Goal: Task Accomplishment & Management: Complete application form

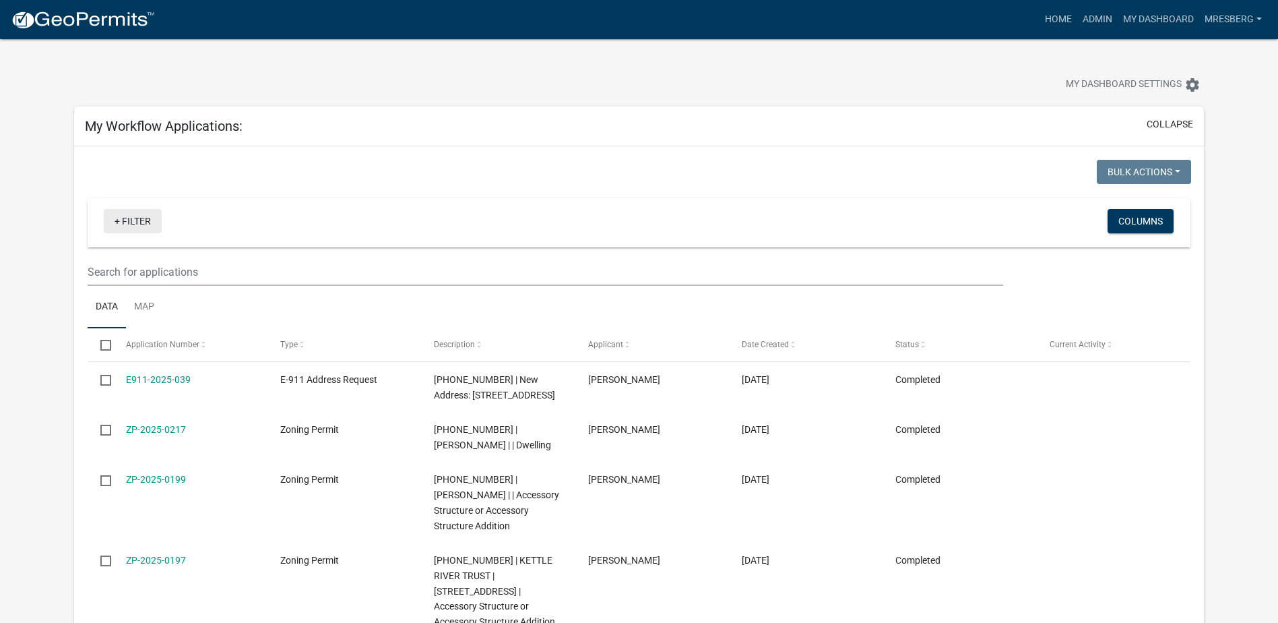
click at [141, 222] on link "+ Filter" at bounding box center [133, 221] width 58 height 24
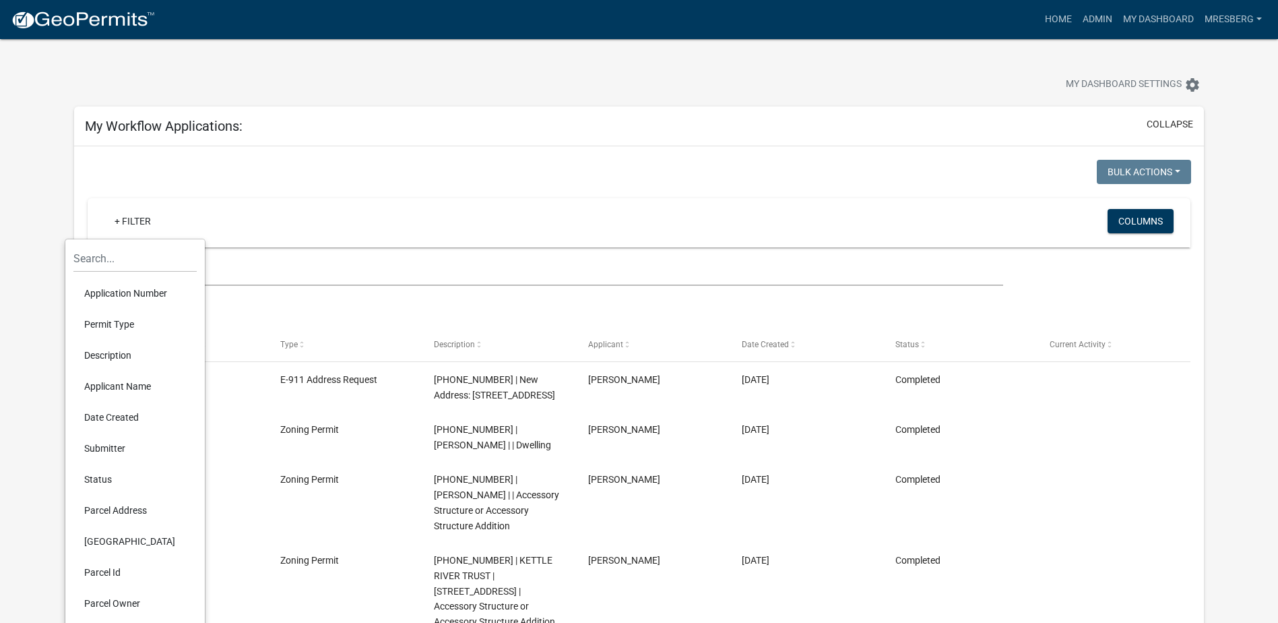
click at [127, 378] on li "Applicant Name" at bounding box center [134, 386] width 123 height 31
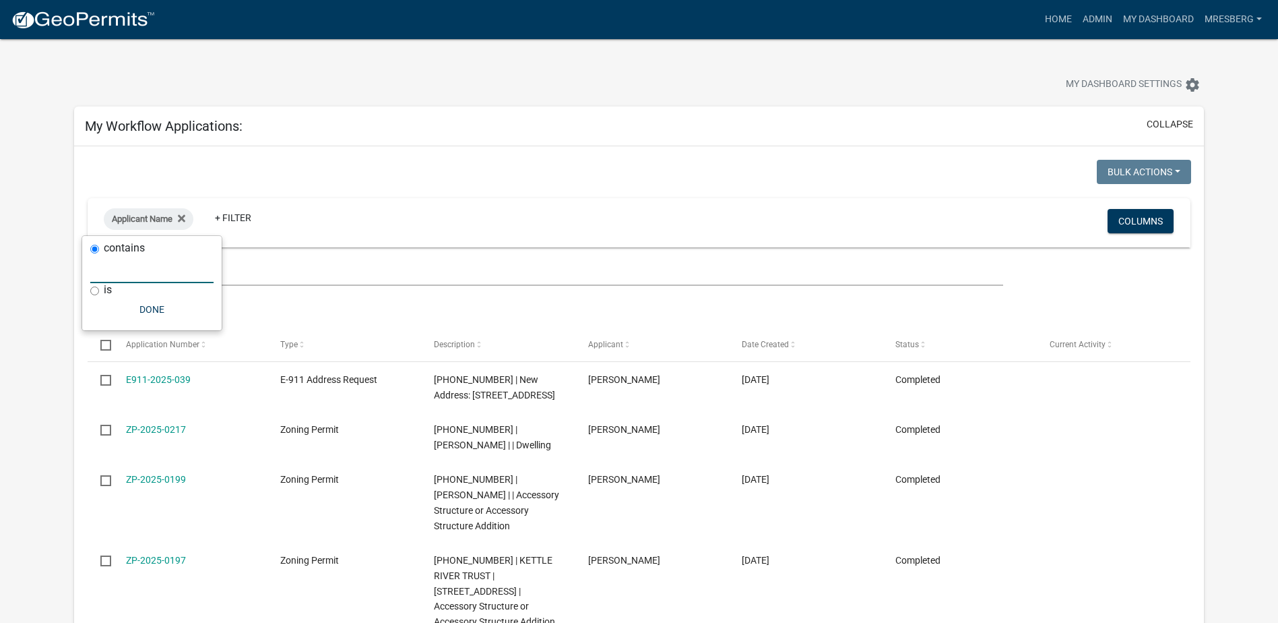
click at [111, 276] on input "text" at bounding box center [151, 269] width 123 height 28
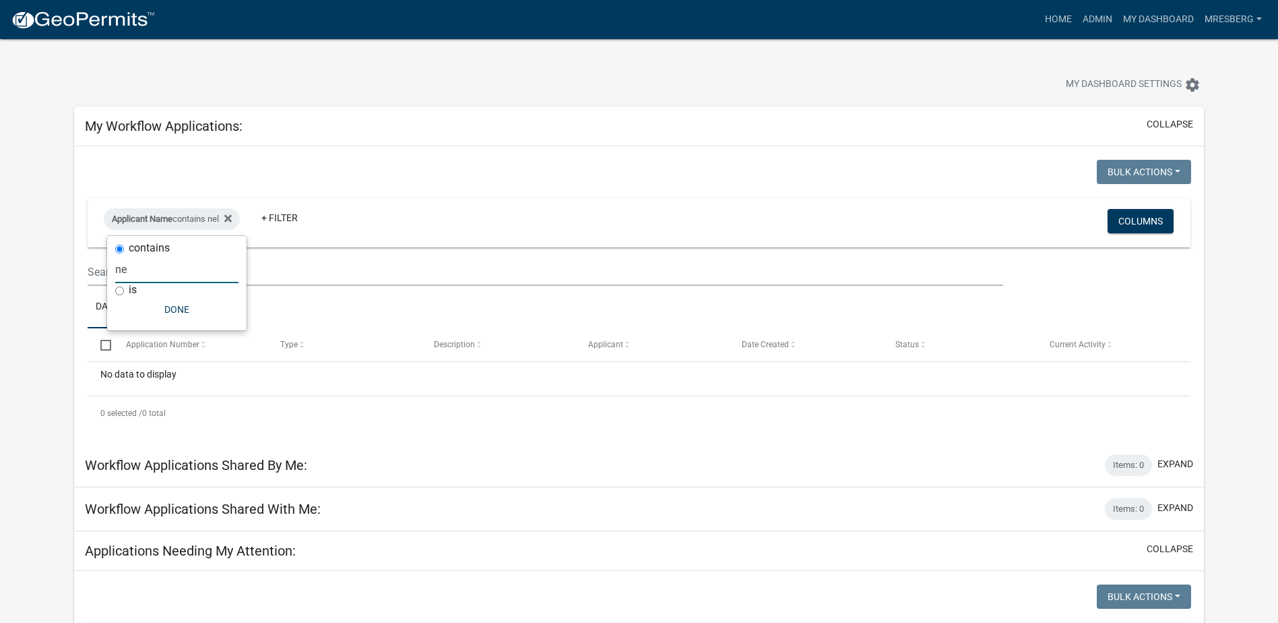
type input "n"
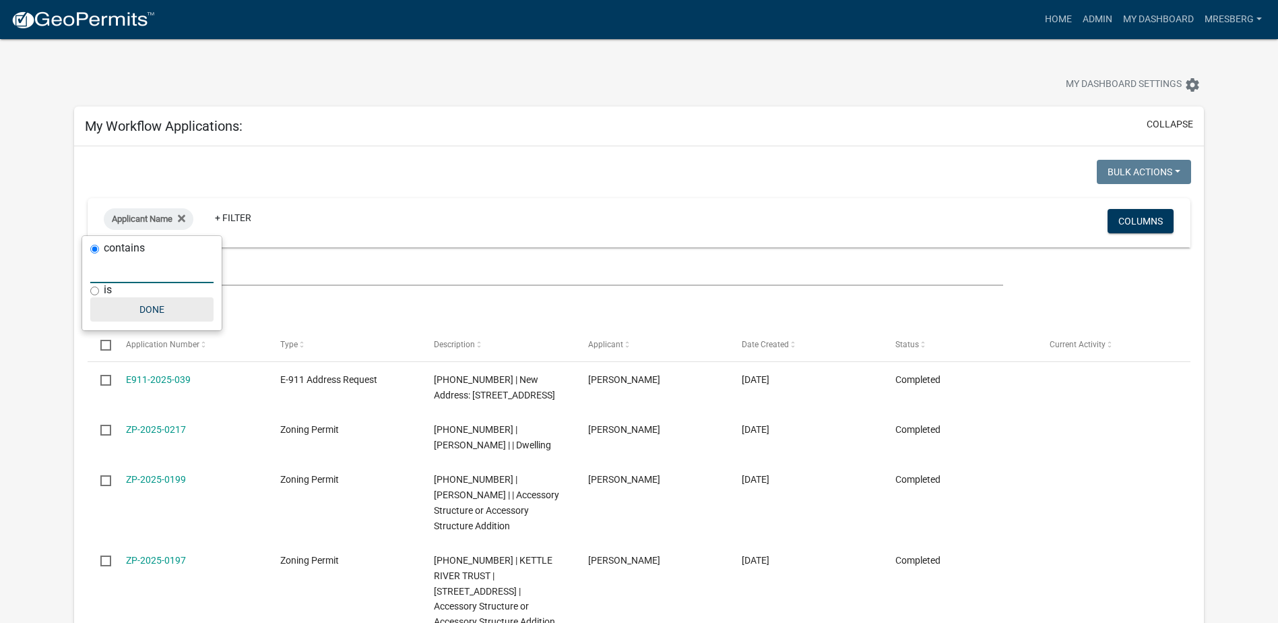
click at [152, 307] on button "Done" at bounding box center [151, 309] width 123 height 24
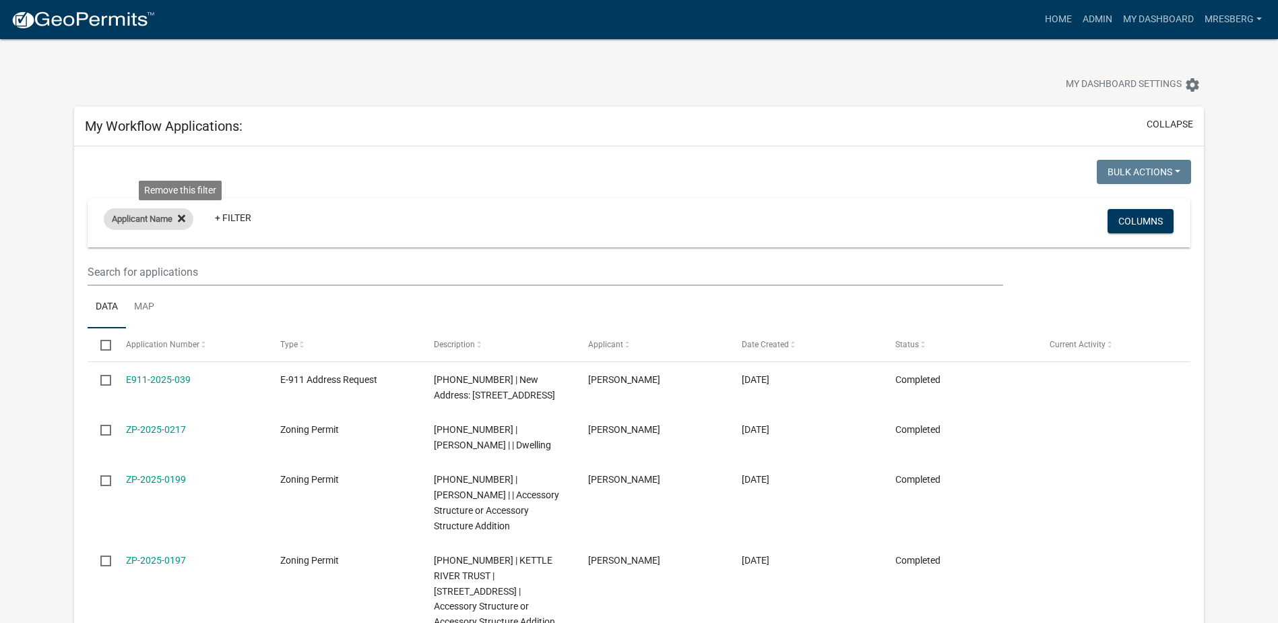
click at [181, 217] on icon at bounding box center [181, 217] width 7 height 7
click at [144, 218] on link "+ Filter" at bounding box center [133, 221] width 58 height 24
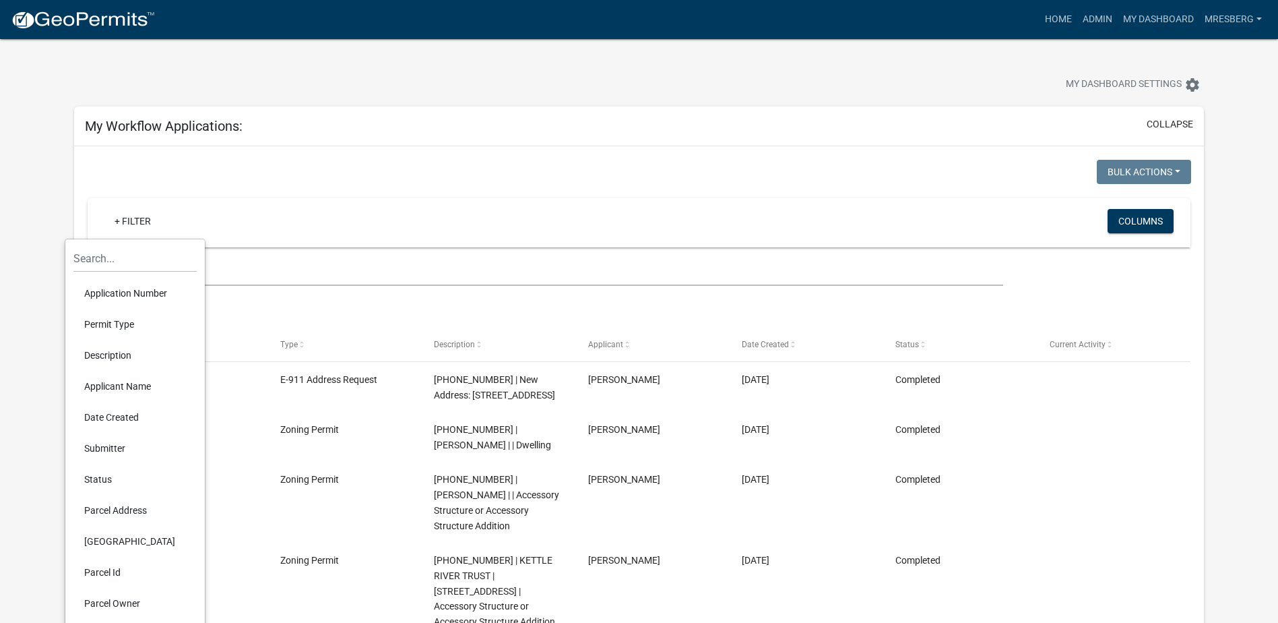
click at [130, 325] on li "Permit Type" at bounding box center [134, 324] width 123 height 31
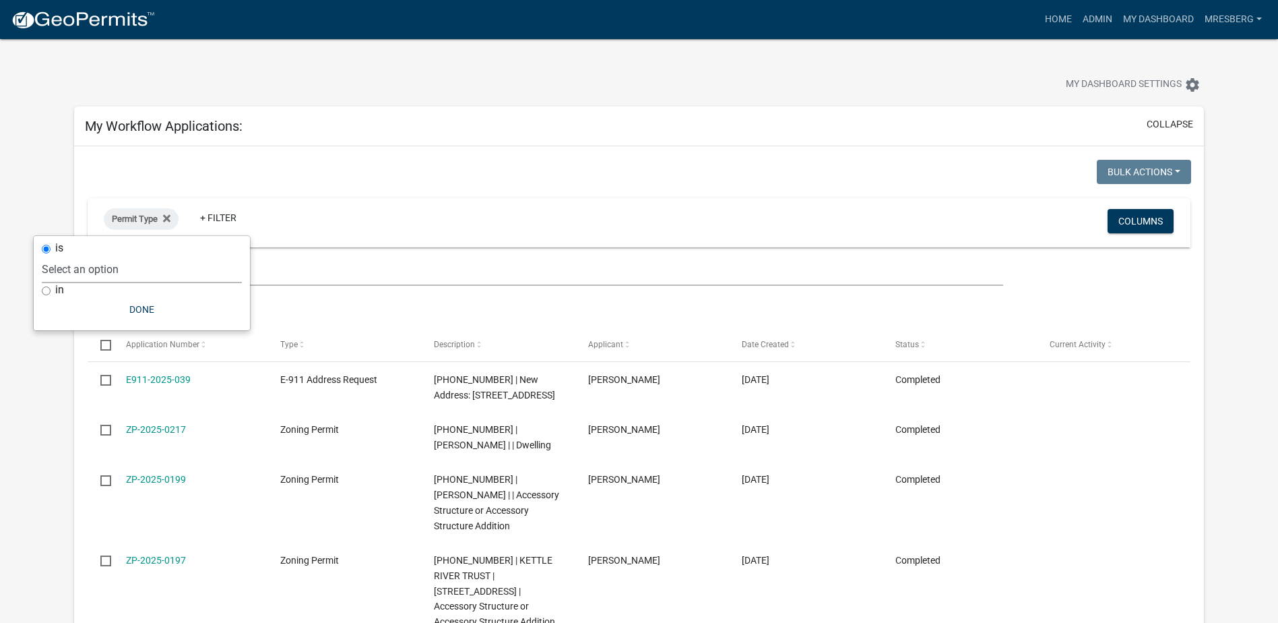
click at [69, 273] on select "Select an option Copy Of - Short Term Rental Registration DRAFT - CUP/IUP Appli…" at bounding box center [142, 269] width 200 height 28
select select "cc78e7fe-0cff-41cc-be87-87c5119575e5"
click at [75, 255] on select "Select an option Copy Of - Short Term Rental Registration DRAFT - CUP/IUP Appli…" at bounding box center [142, 269] width 200 height 28
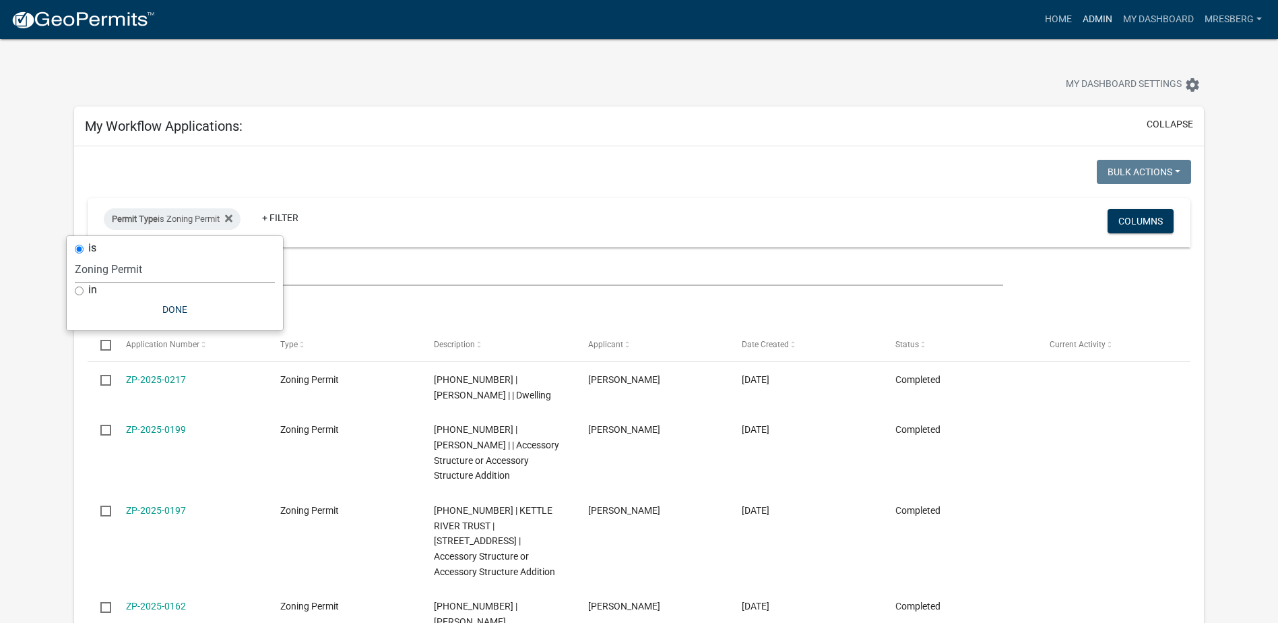
click at [1087, 22] on link "Admin" at bounding box center [1097, 20] width 40 height 26
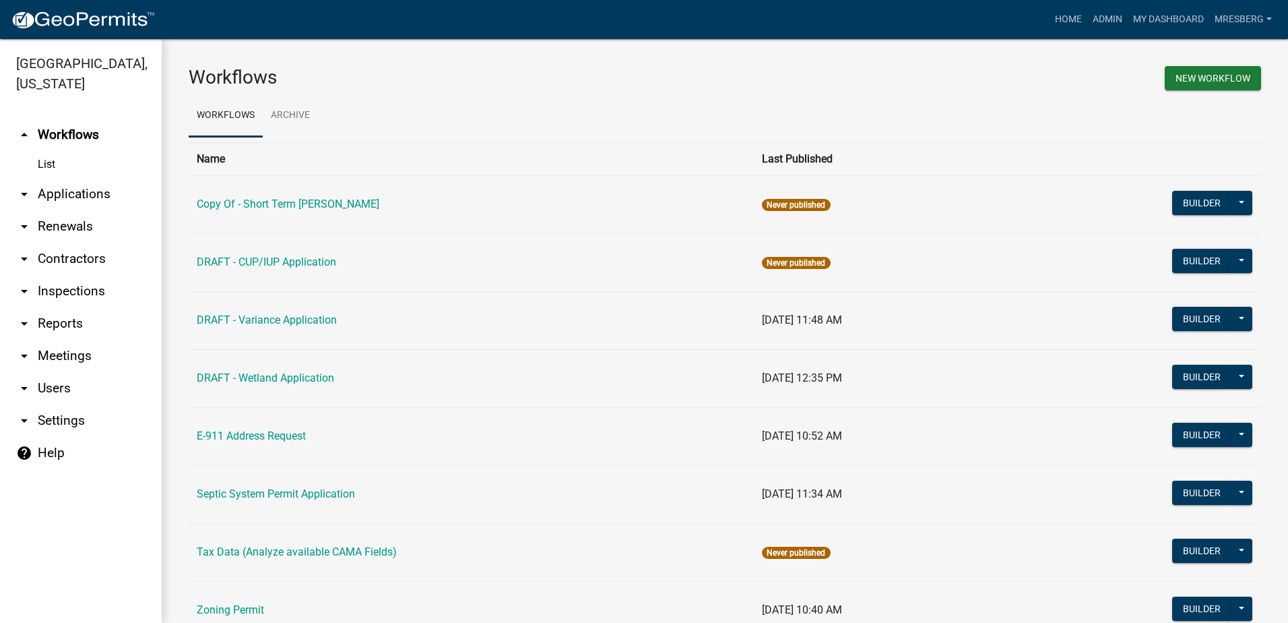
click at [75, 190] on link "arrow_drop_down Applications" at bounding box center [81, 194] width 162 height 32
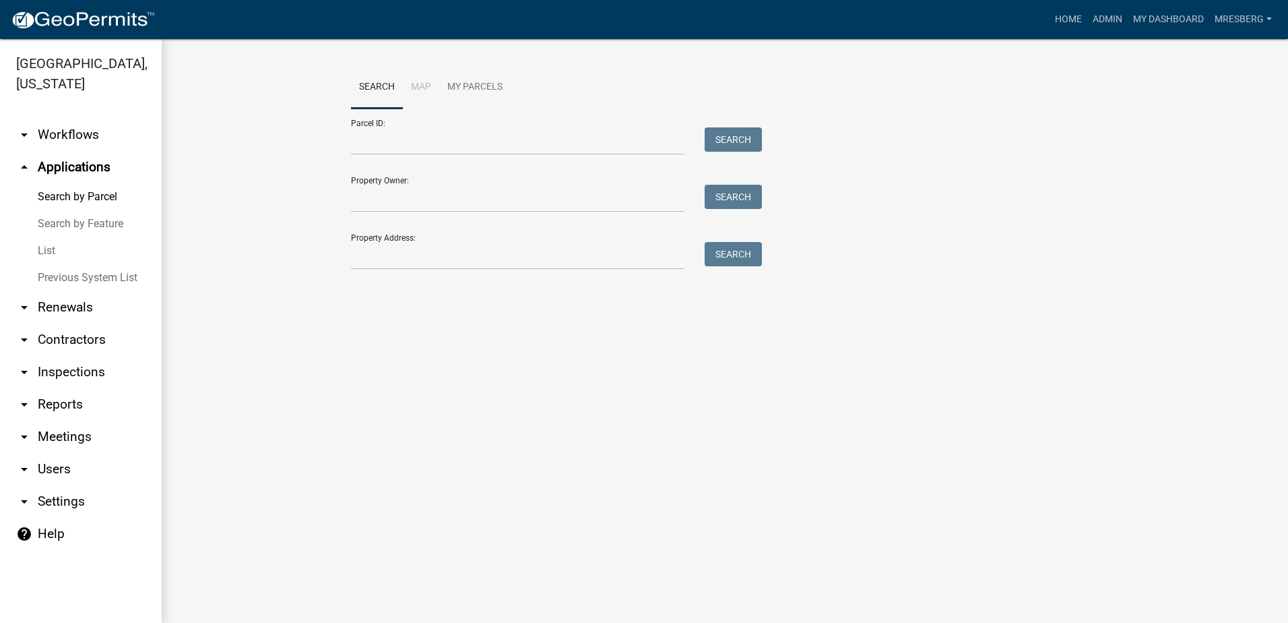
click at [50, 254] on link "List" at bounding box center [81, 250] width 162 height 27
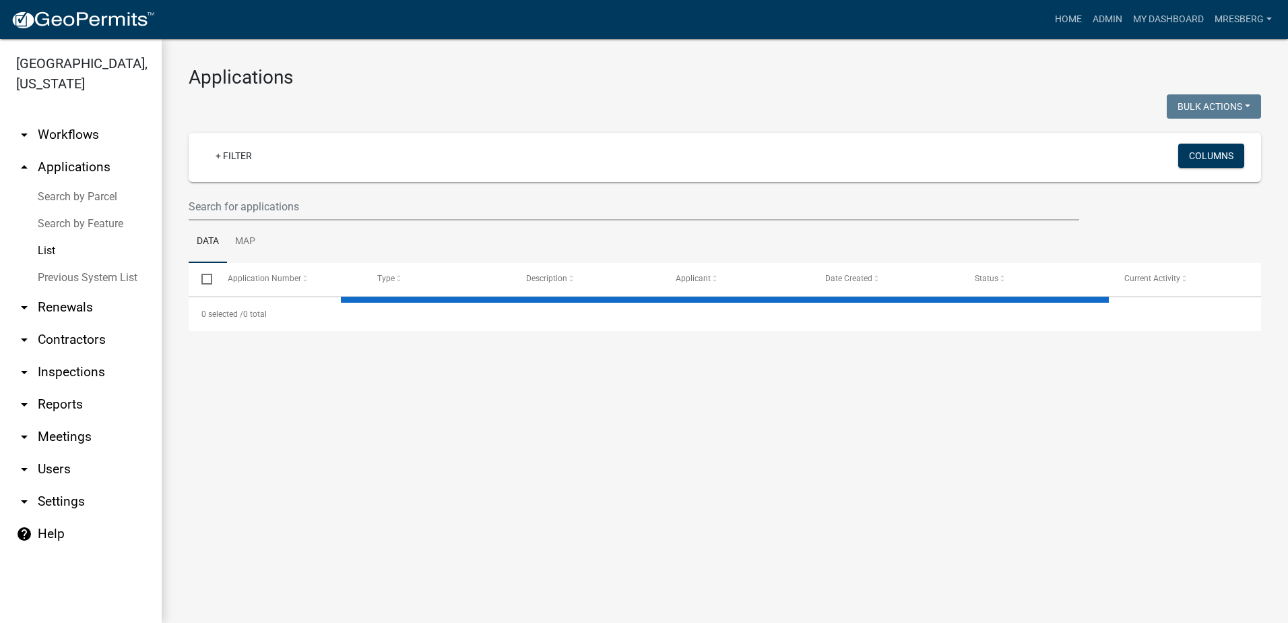
select select "3: 100"
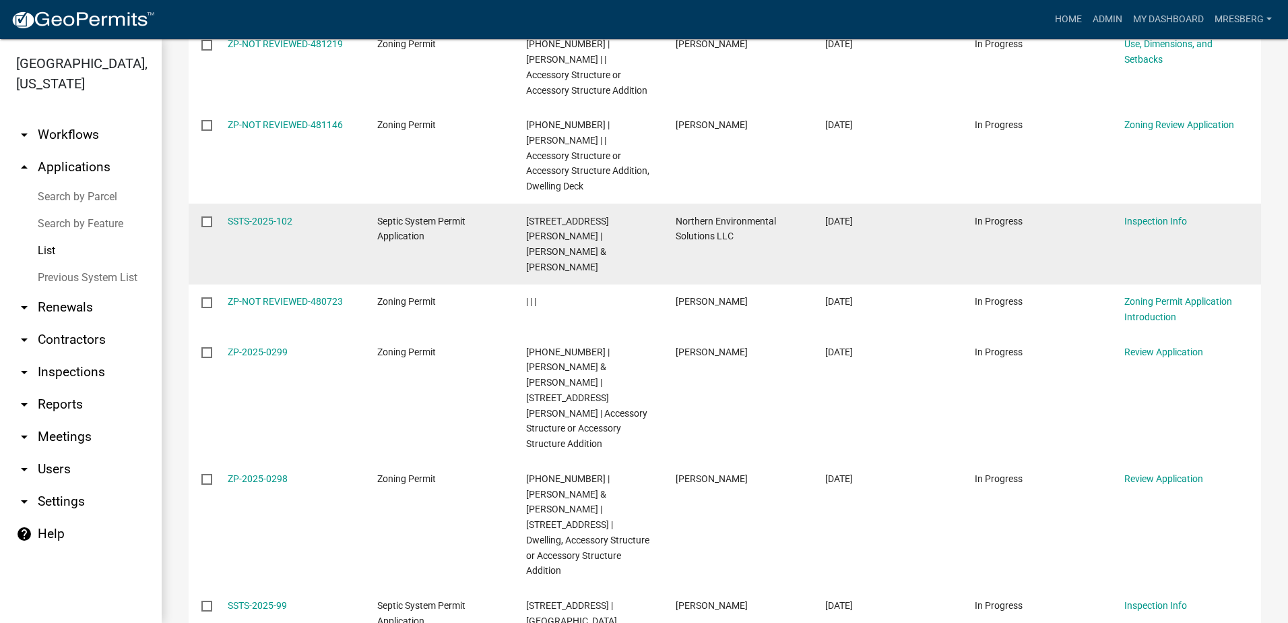
scroll to position [202, 0]
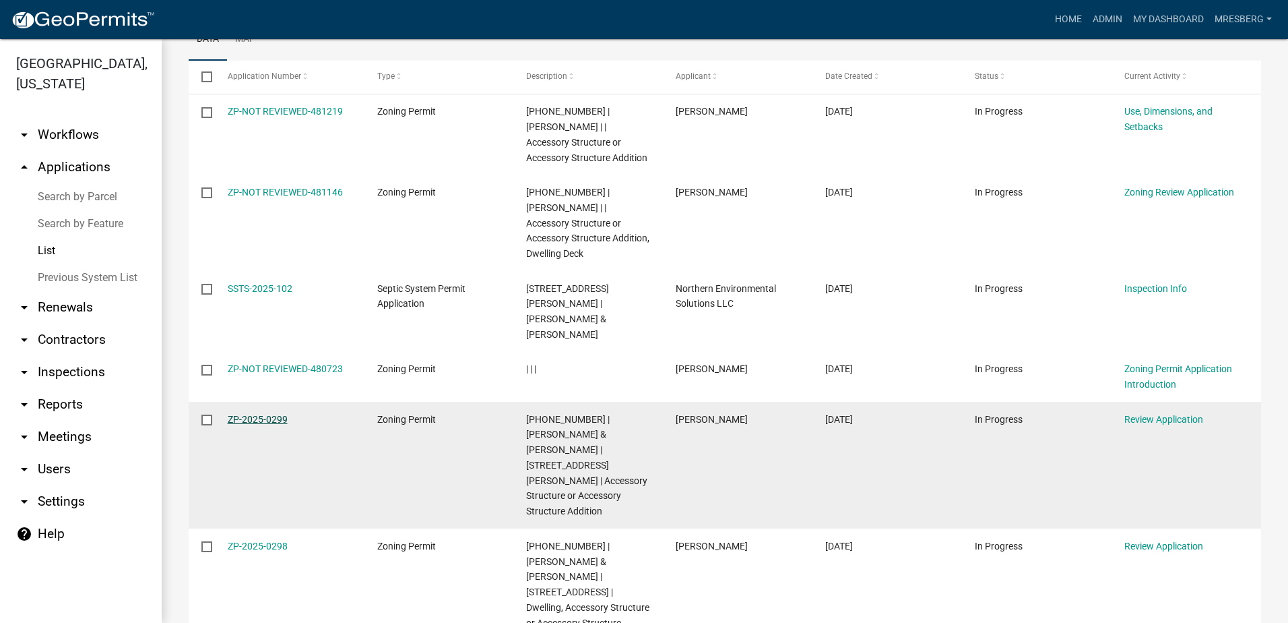
click at [253, 414] on link "ZP-2025-0299" at bounding box center [258, 419] width 60 height 11
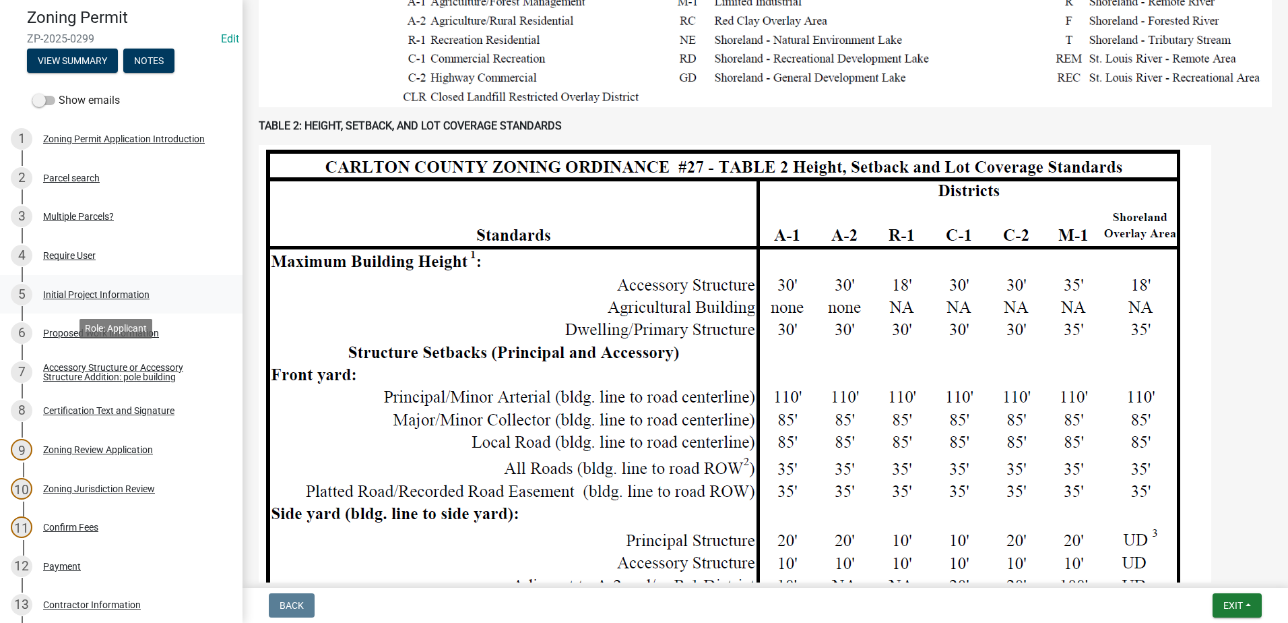
scroll to position [404, 0]
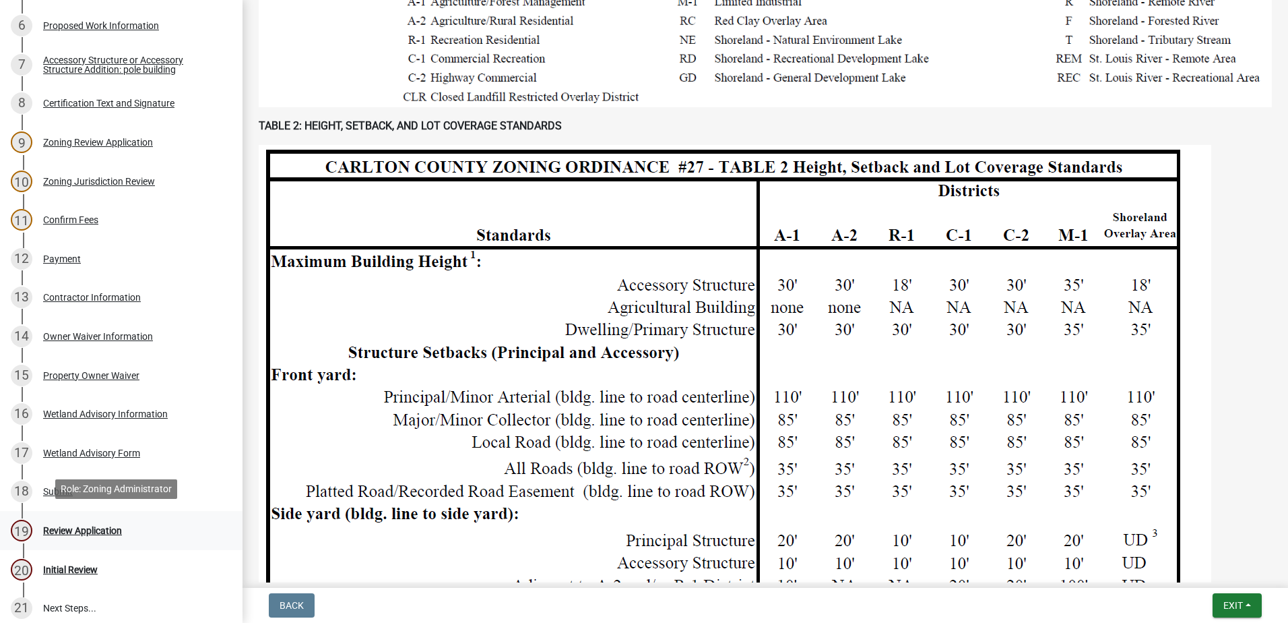
click at [89, 526] on div "Review Application" at bounding box center [82, 530] width 79 height 9
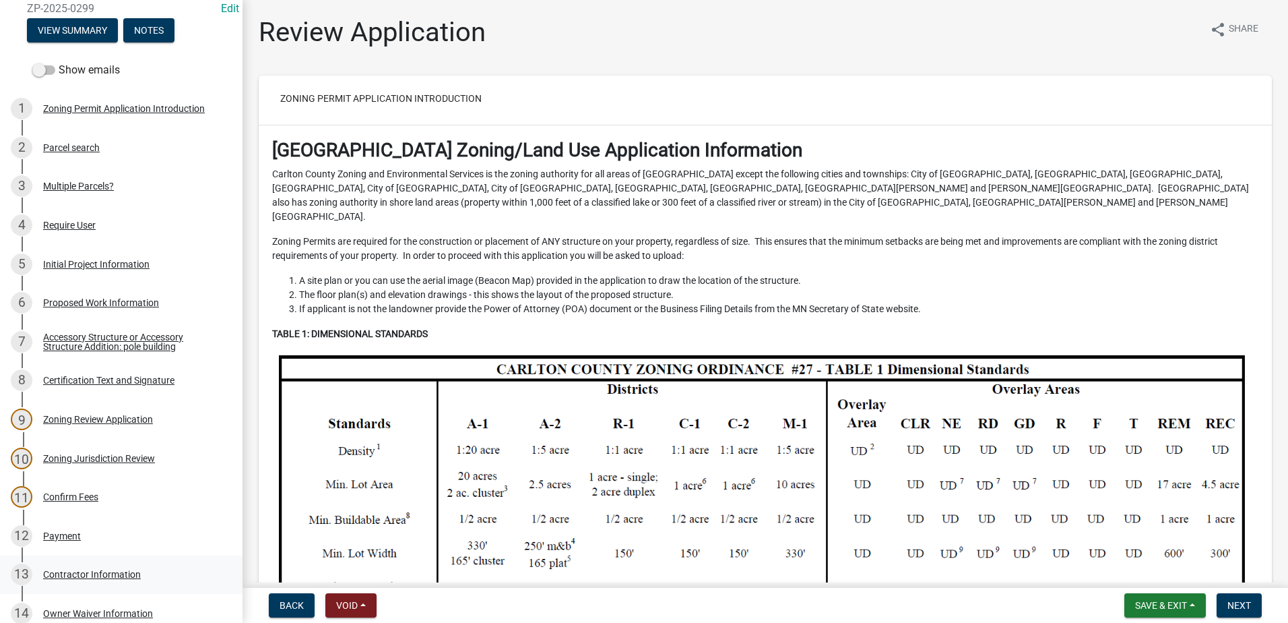
scroll to position [67, 0]
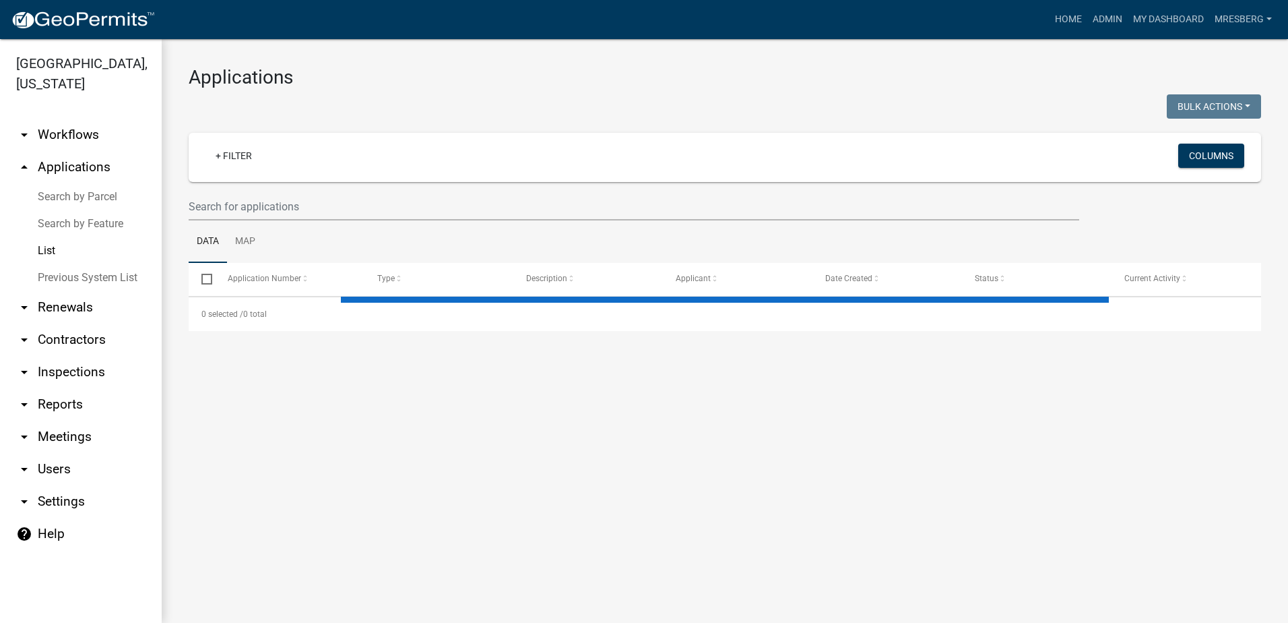
select select "3: 100"
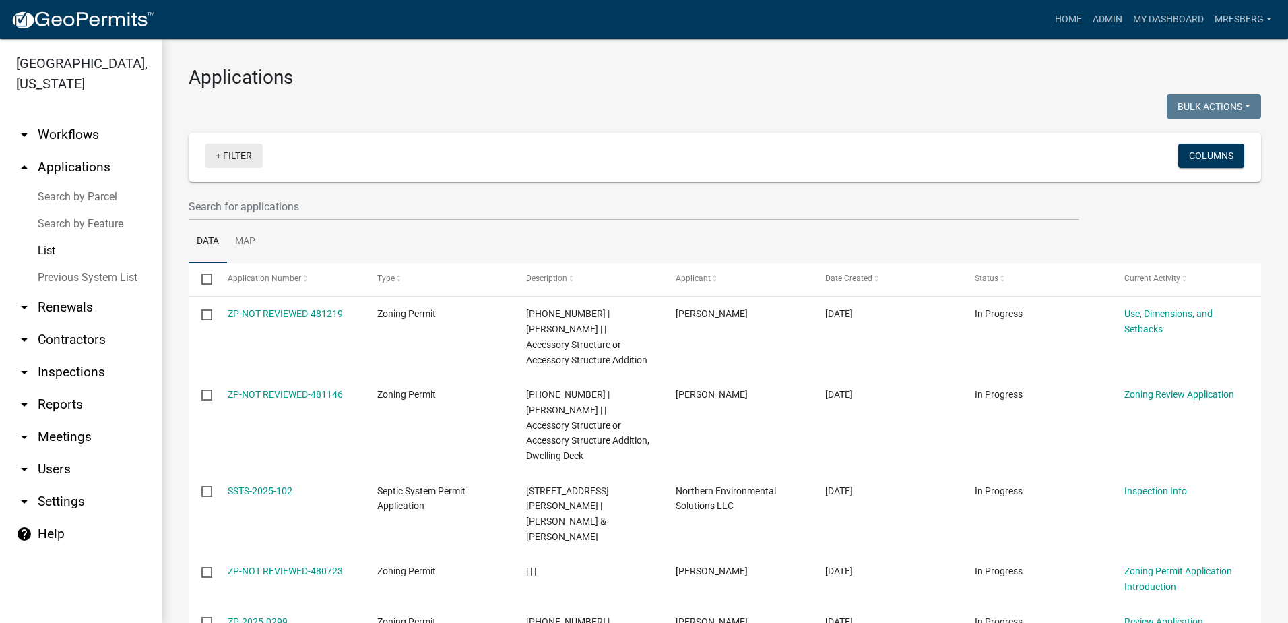
click at [221, 155] on link "+ Filter" at bounding box center [234, 156] width 58 height 24
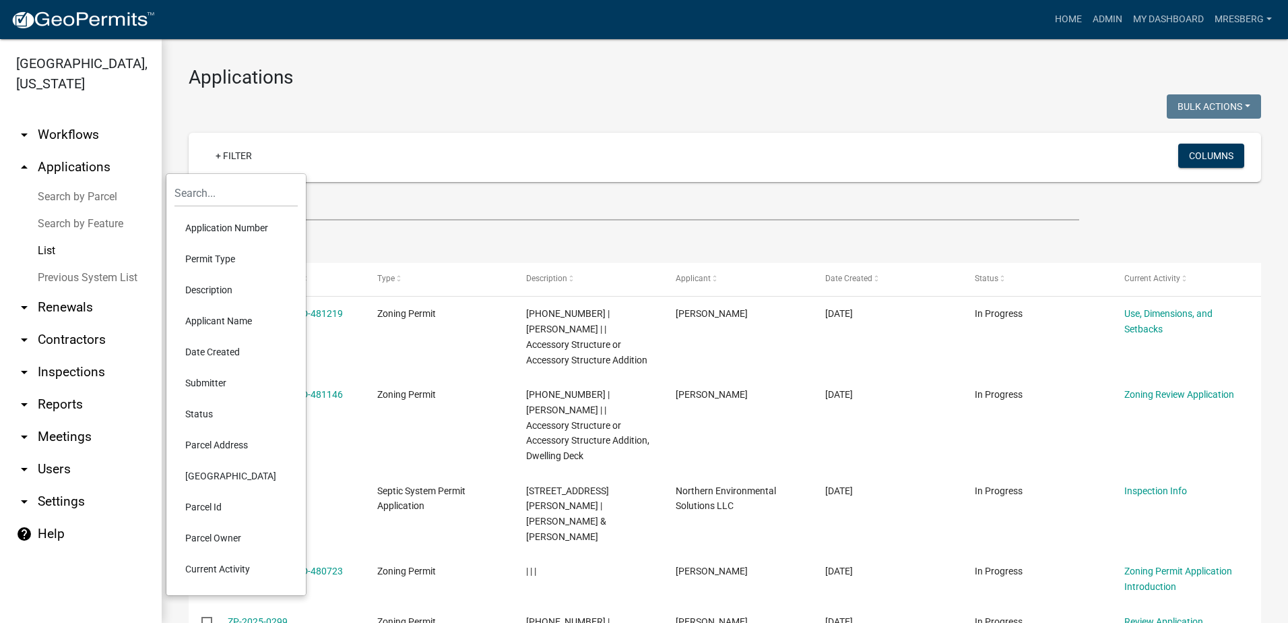
click at [218, 325] on li "Applicant Name" at bounding box center [236, 320] width 123 height 31
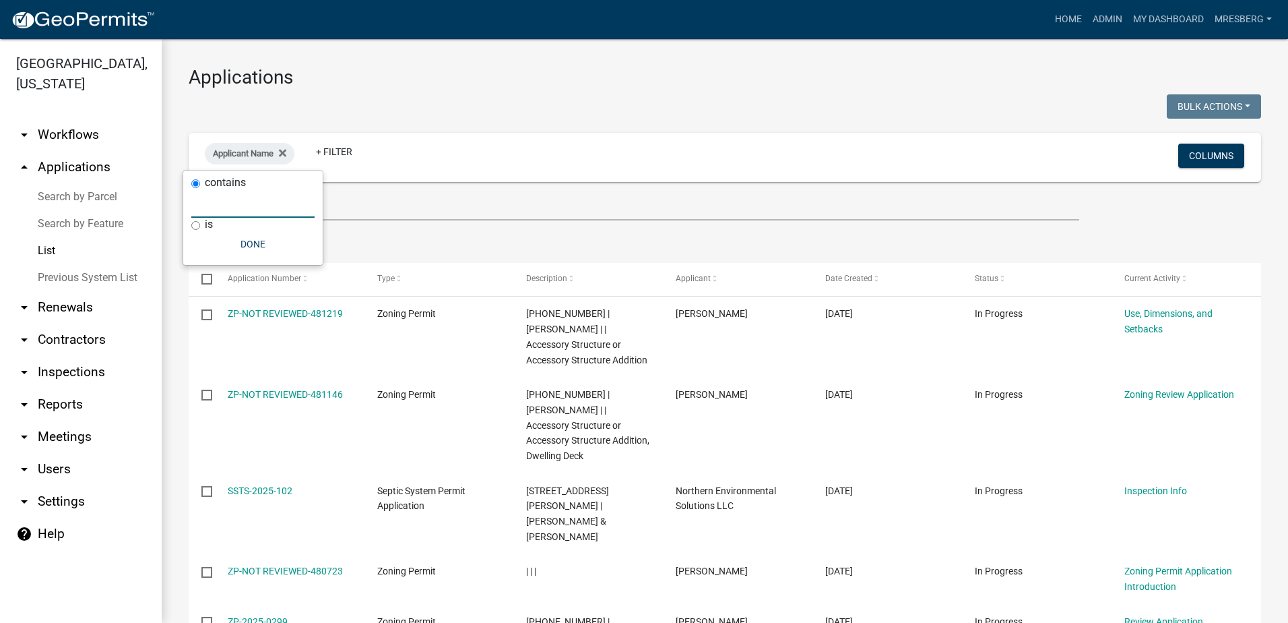
click at [236, 210] on input "text" at bounding box center [252, 204] width 123 height 28
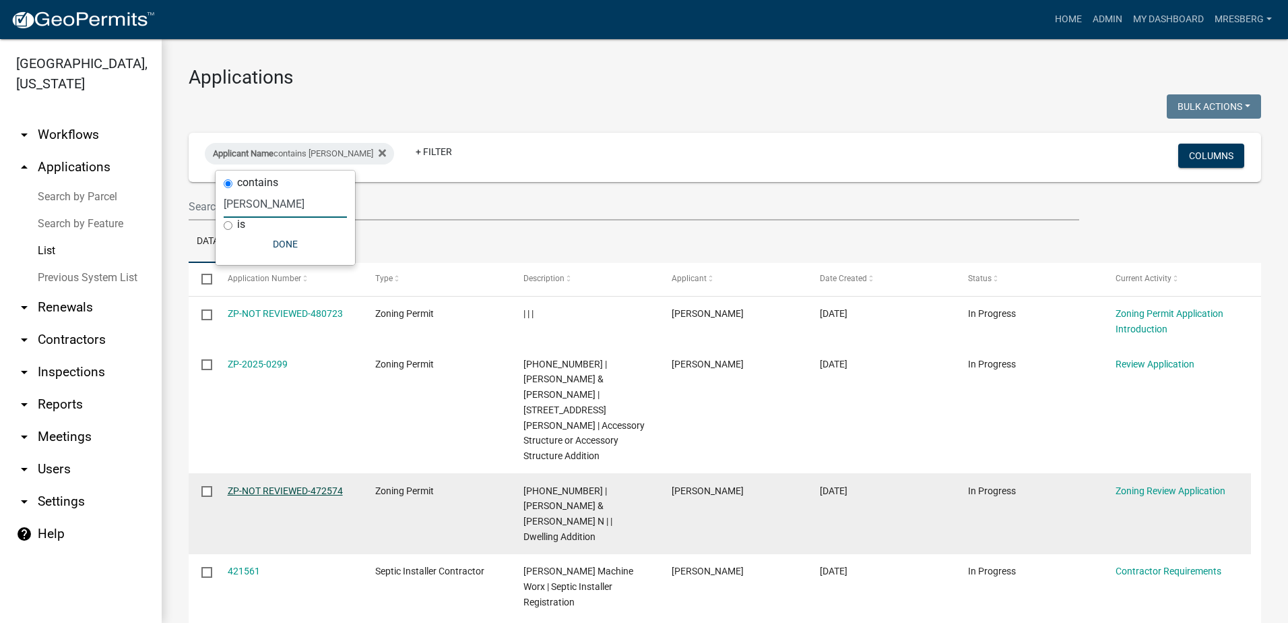
type input "nelson"
click at [294, 485] on link "ZP-NOT REVIEWED-472574" at bounding box center [285, 490] width 115 height 11
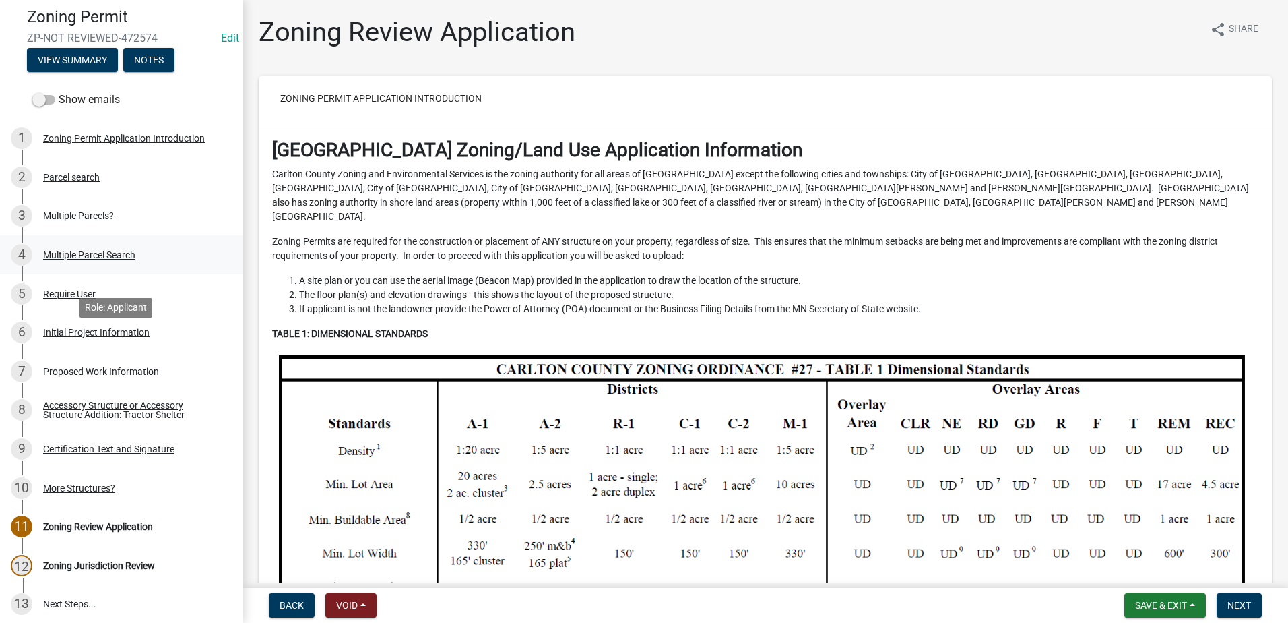
scroll to position [189, 0]
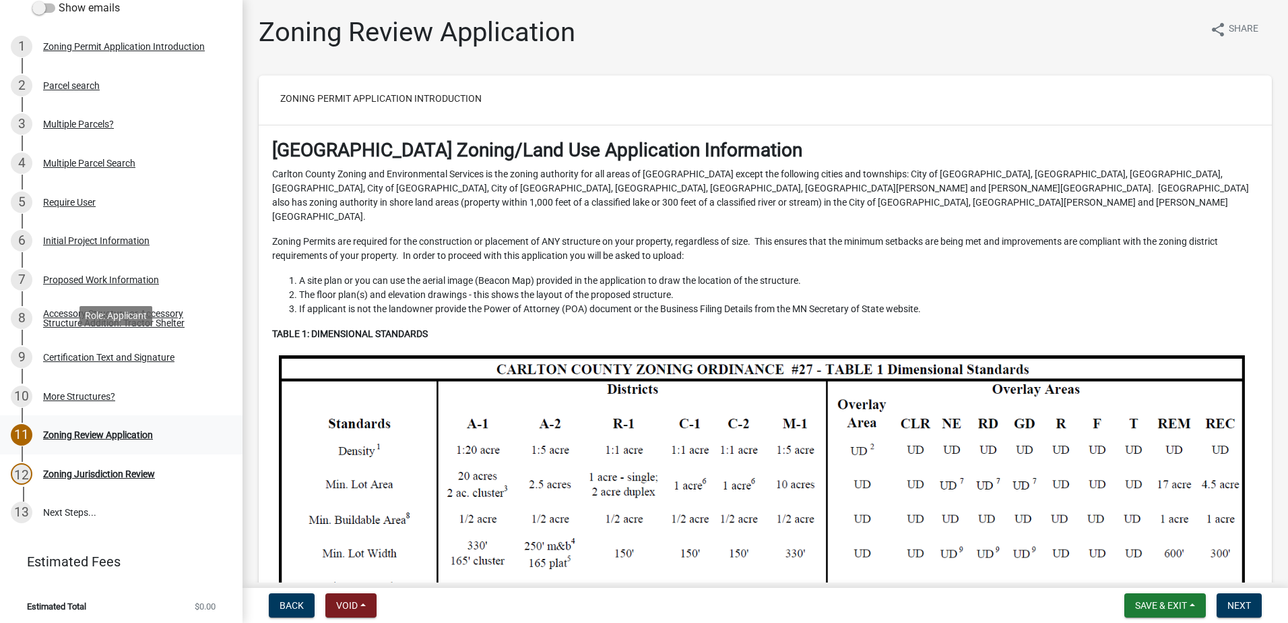
click at [97, 430] on div "Zoning Review Application" at bounding box center [98, 434] width 110 height 9
click at [107, 430] on div "Zoning Review Application" at bounding box center [98, 434] width 110 height 9
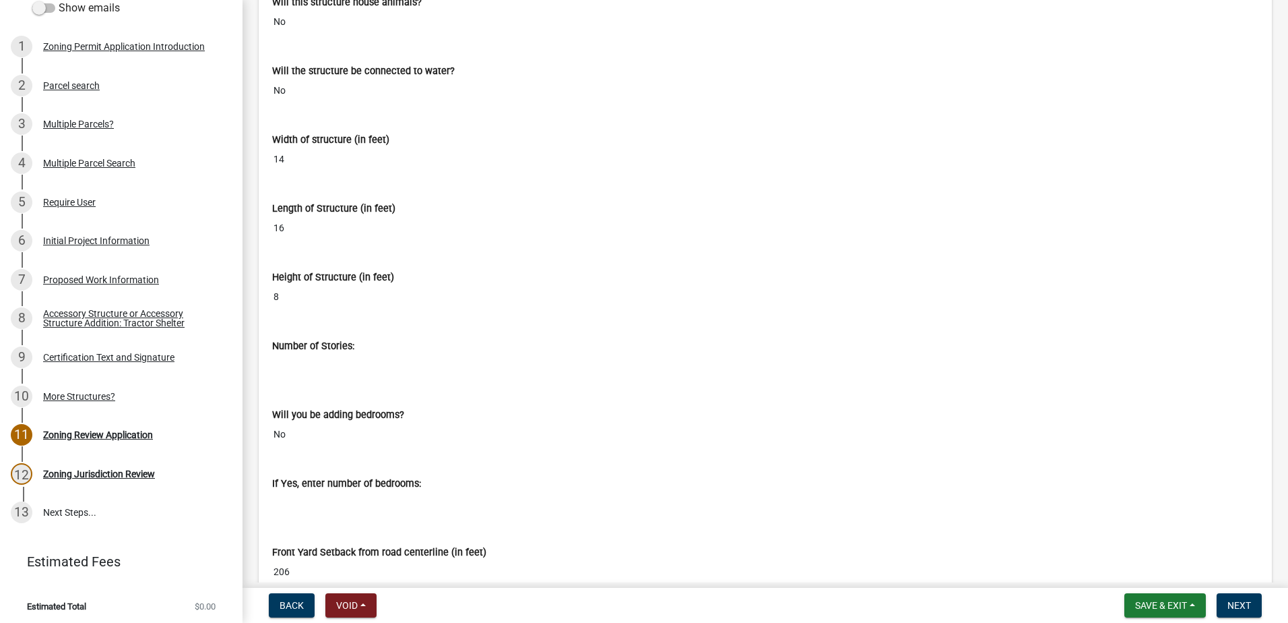
scroll to position [13544, 0]
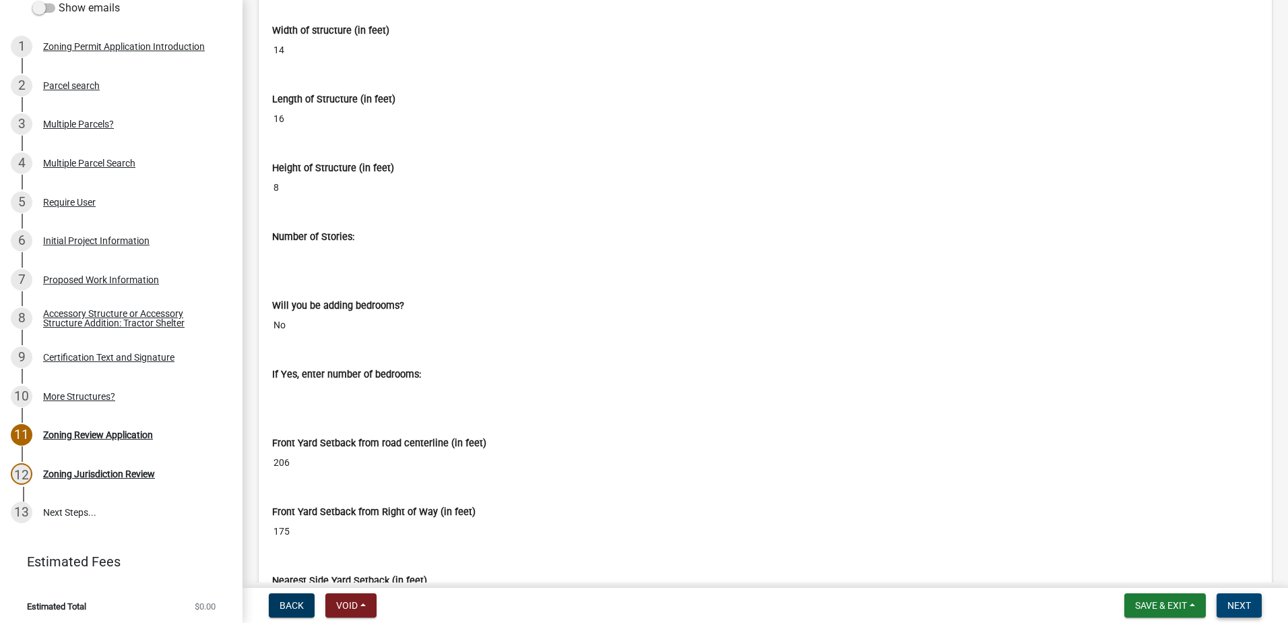
click at [1235, 608] on span "Next" at bounding box center [1240, 605] width 24 height 11
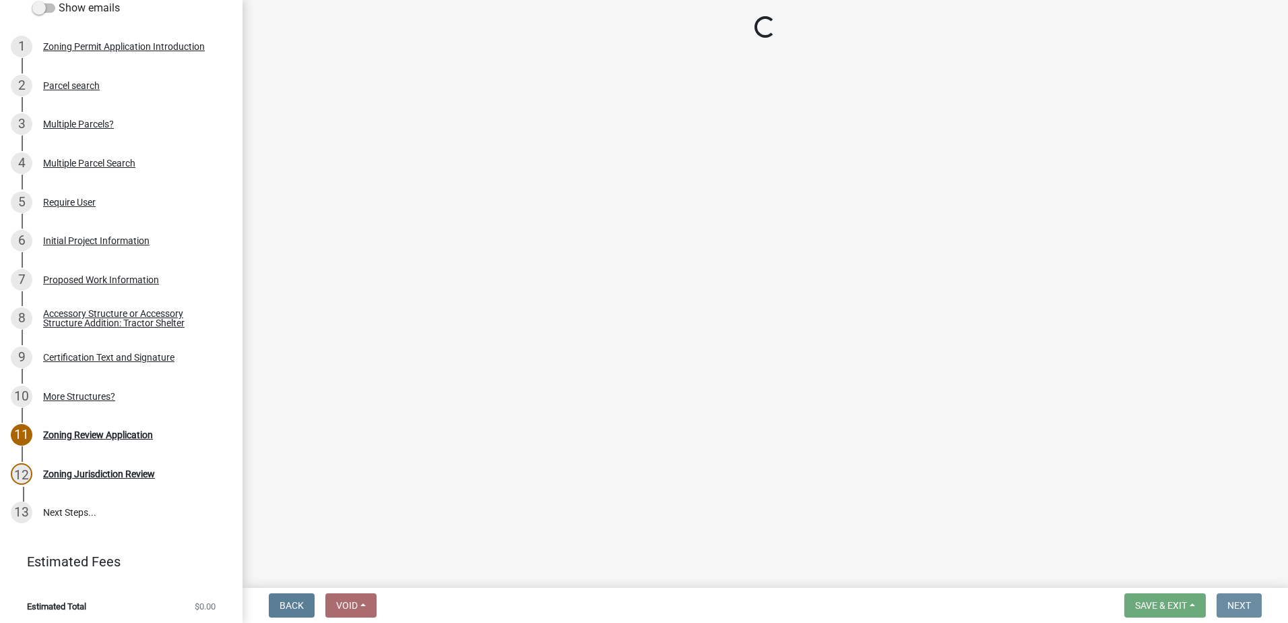
scroll to position [0, 0]
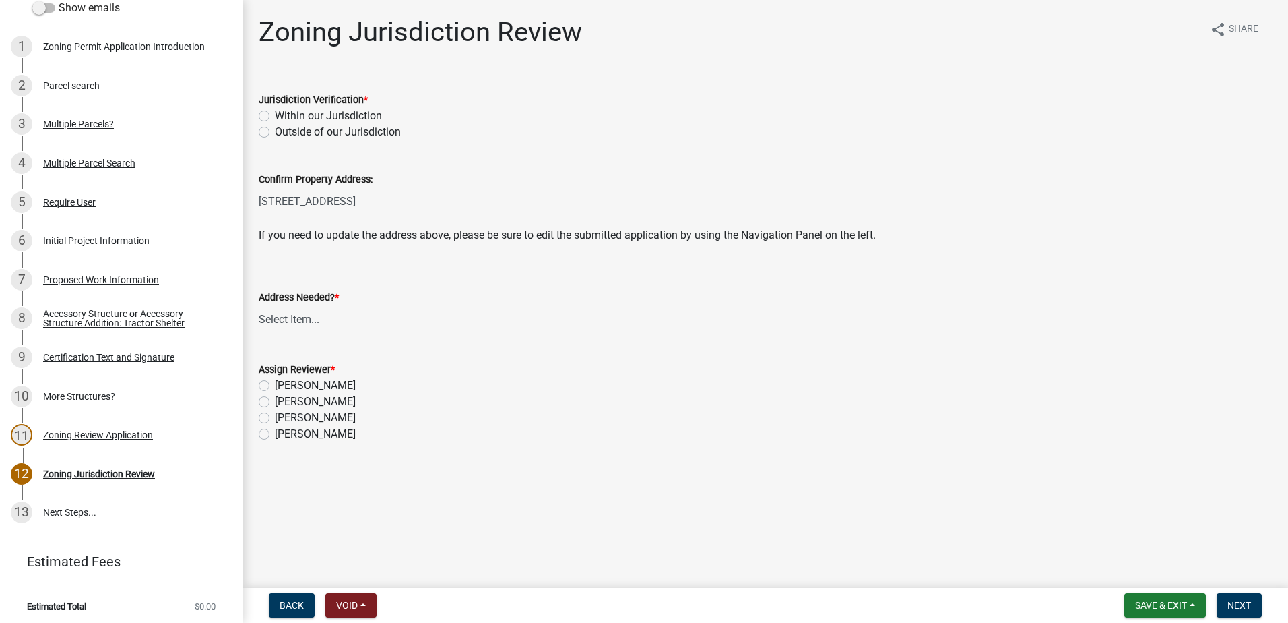
click at [275, 115] on label "Within our Jurisdiction" at bounding box center [328, 116] width 107 height 16
click at [275, 115] on input "Within our Jurisdiction" at bounding box center [279, 112] width 9 height 9
radio input "true"
click at [281, 321] on select "Select Item... Yes No" at bounding box center [765, 319] width 1013 height 28
click at [259, 305] on select "Select Item... Yes No" at bounding box center [765, 319] width 1013 height 28
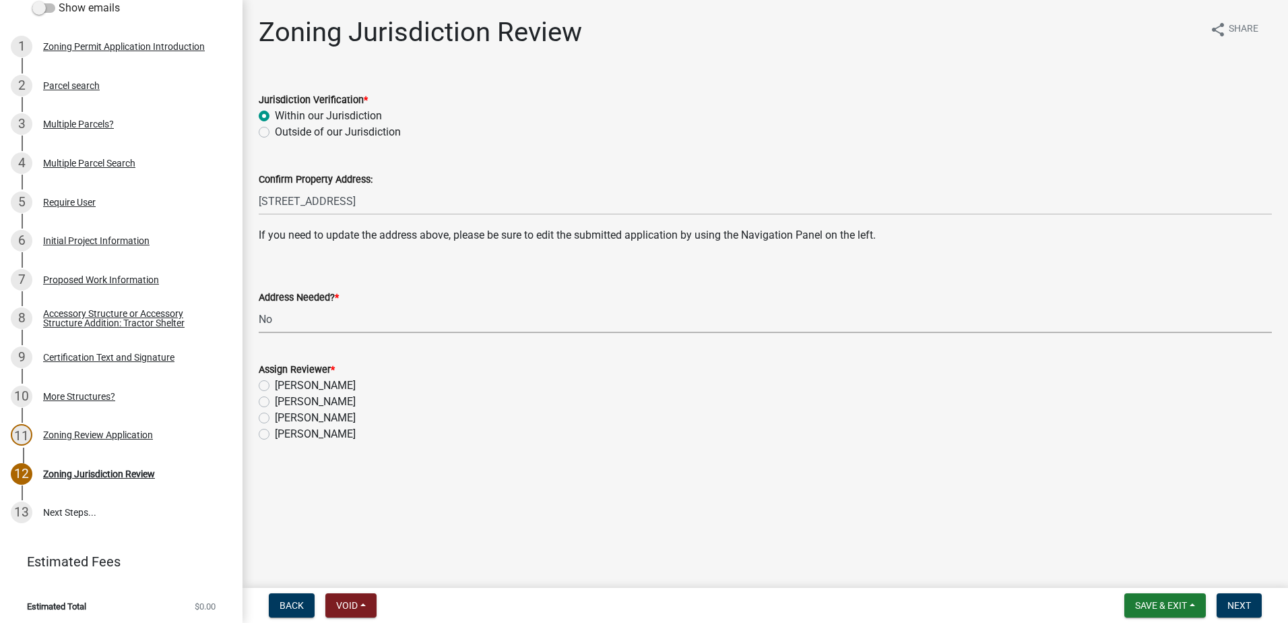
select select "aade736b-b8ba-42e5-ae4c-e00a265c1909"
click at [275, 400] on label "Jason Walsh" at bounding box center [315, 402] width 81 height 16
click at [275, 400] on input "Jason Walsh" at bounding box center [279, 398] width 9 height 9
radio input "true"
click at [1239, 596] on button "Next" at bounding box center [1239, 605] width 45 height 24
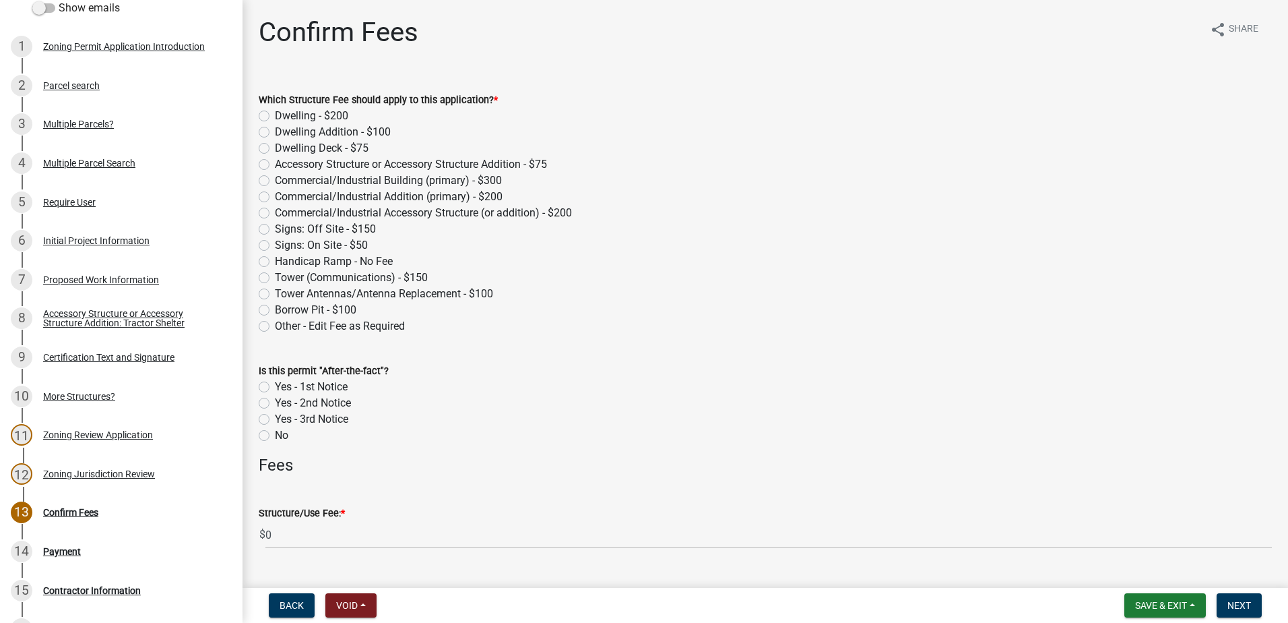
click at [275, 132] on label "Dwelling Addition - $100" at bounding box center [333, 132] width 116 height 16
click at [275, 132] on input "Dwelling Addition - $100" at bounding box center [279, 128] width 9 height 9
radio input "true"
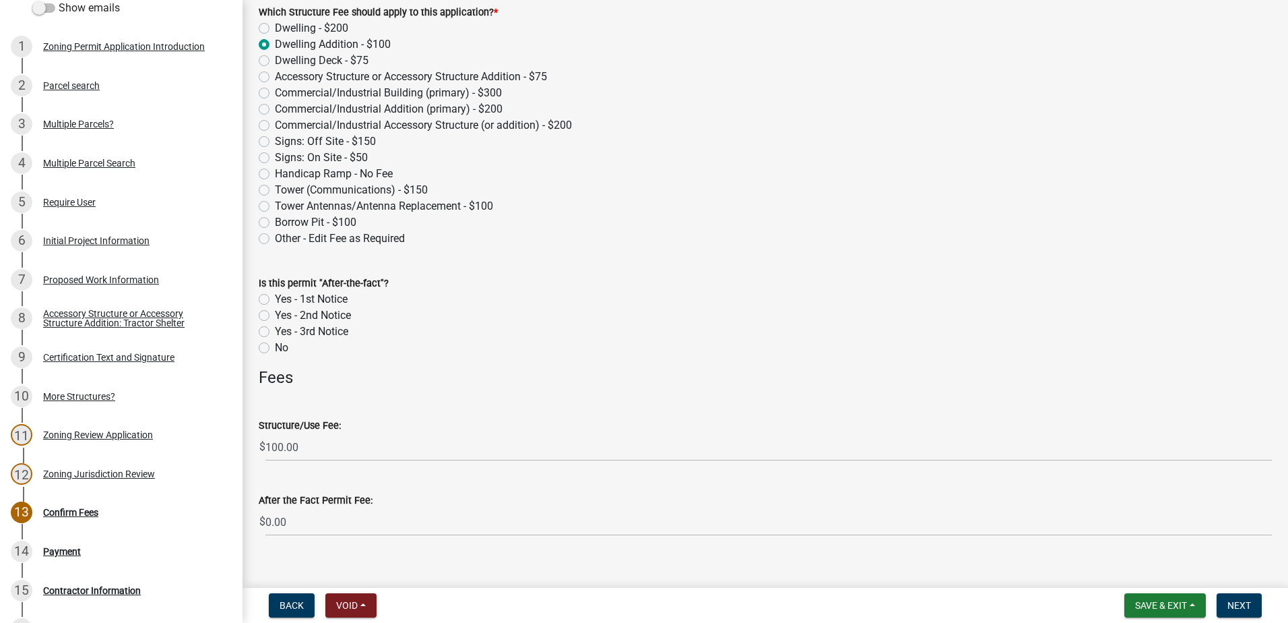
scroll to position [106, 0]
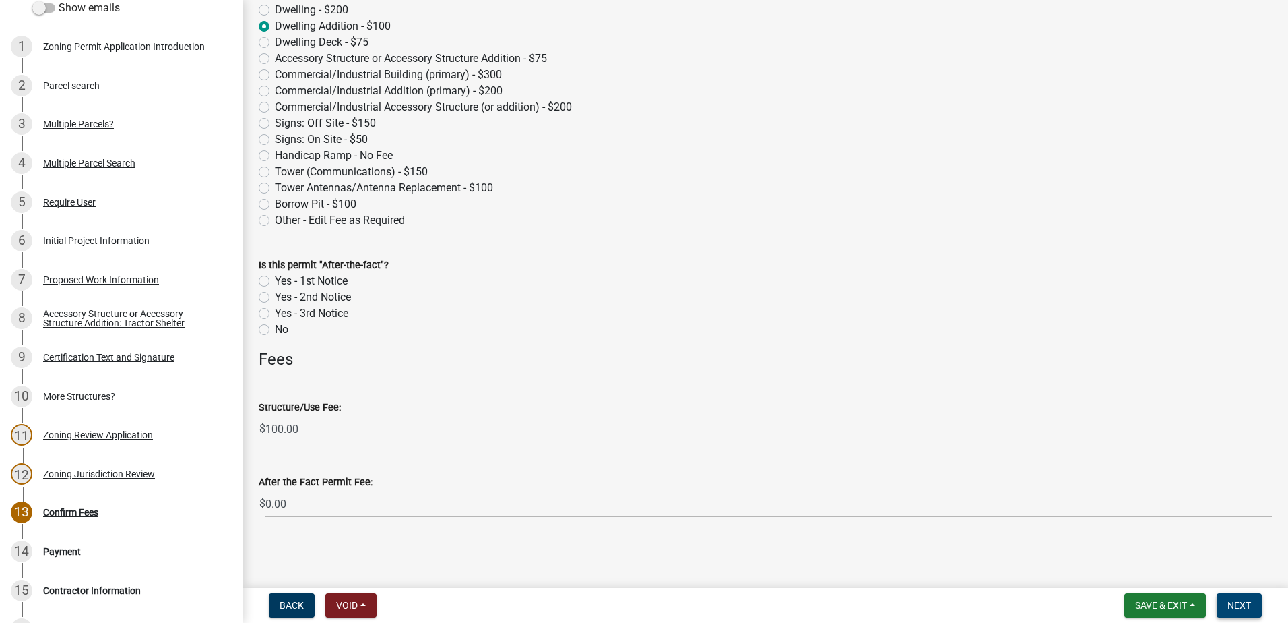
click at [1240, 603] on span "Next" at bounding box center [1240, 605] width 24 height 11
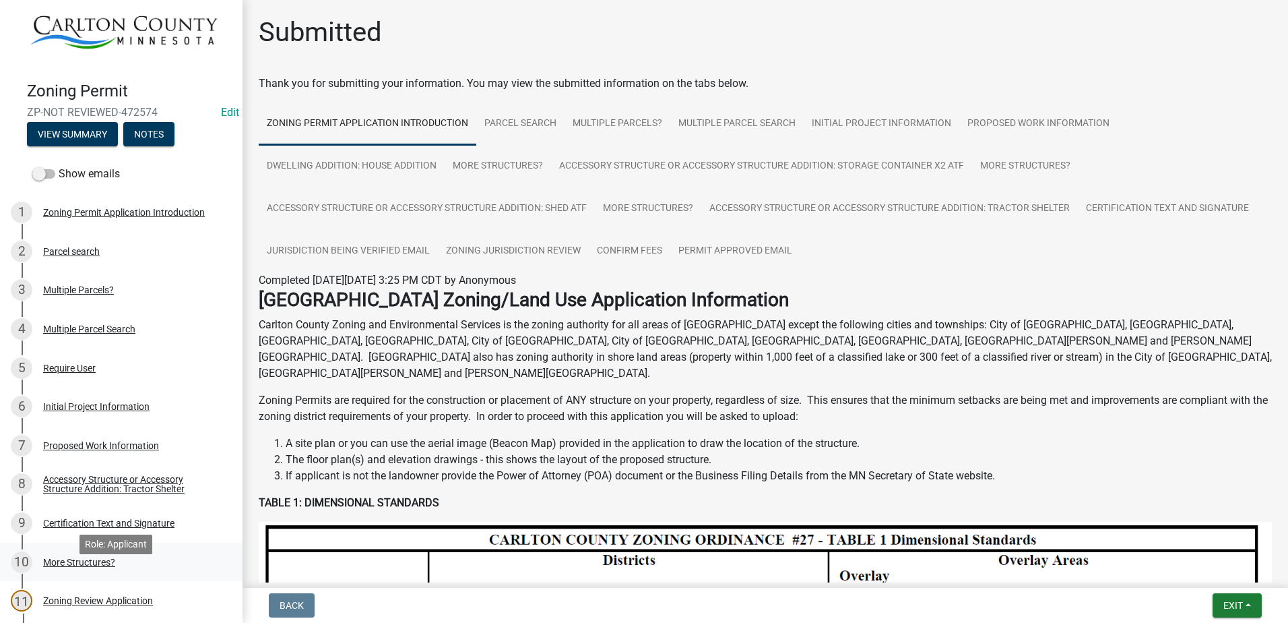
scroll to position [0, 0]
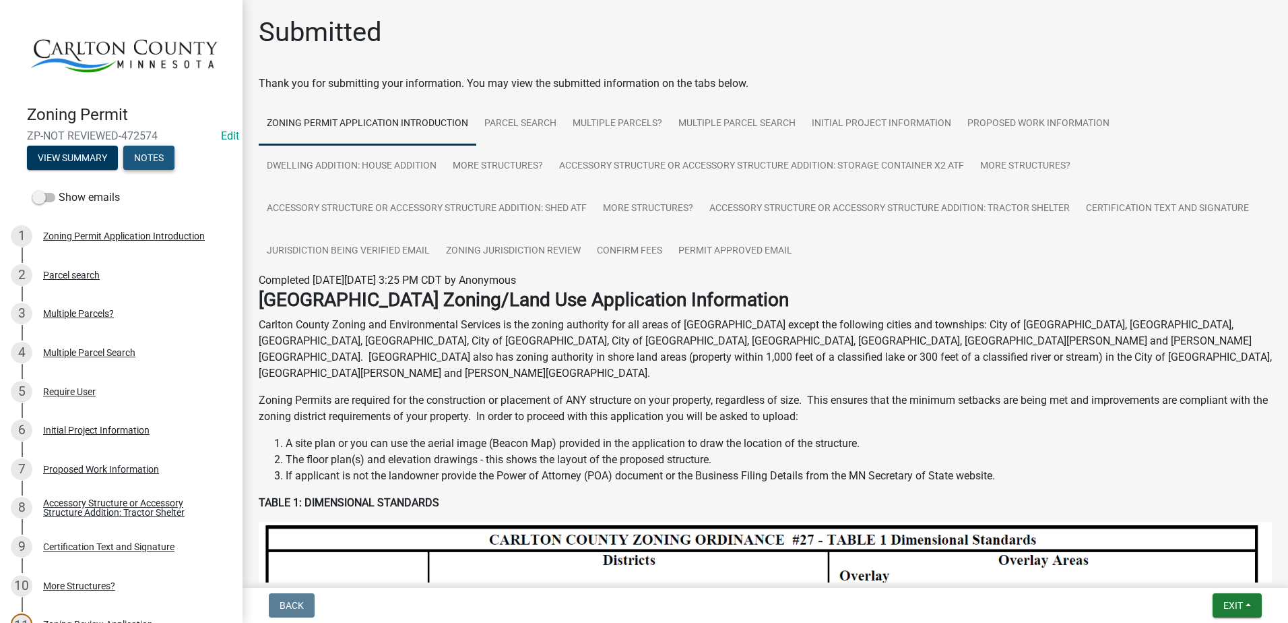
click at [156, 151] on button "Notes" at bounding box center [148, 158] width 51 height 24
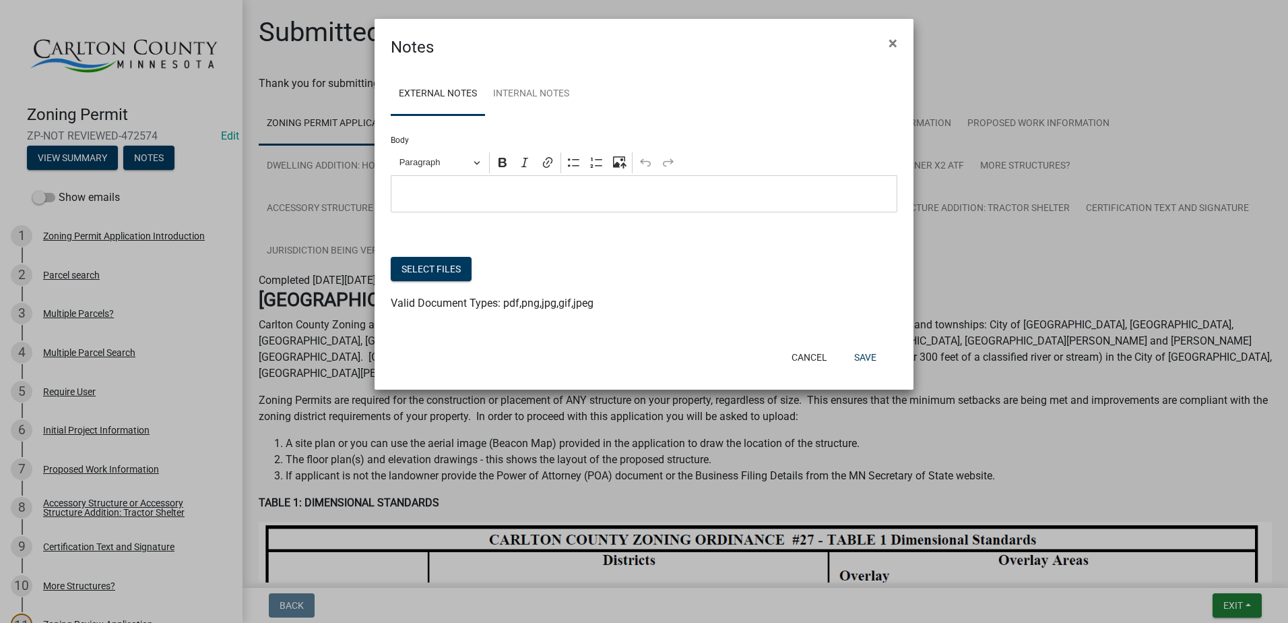
click at [418, 193] on p "Editor editing area: main. Press Alt+0 for help." at bounding box center [644, 194] width 493 height 16
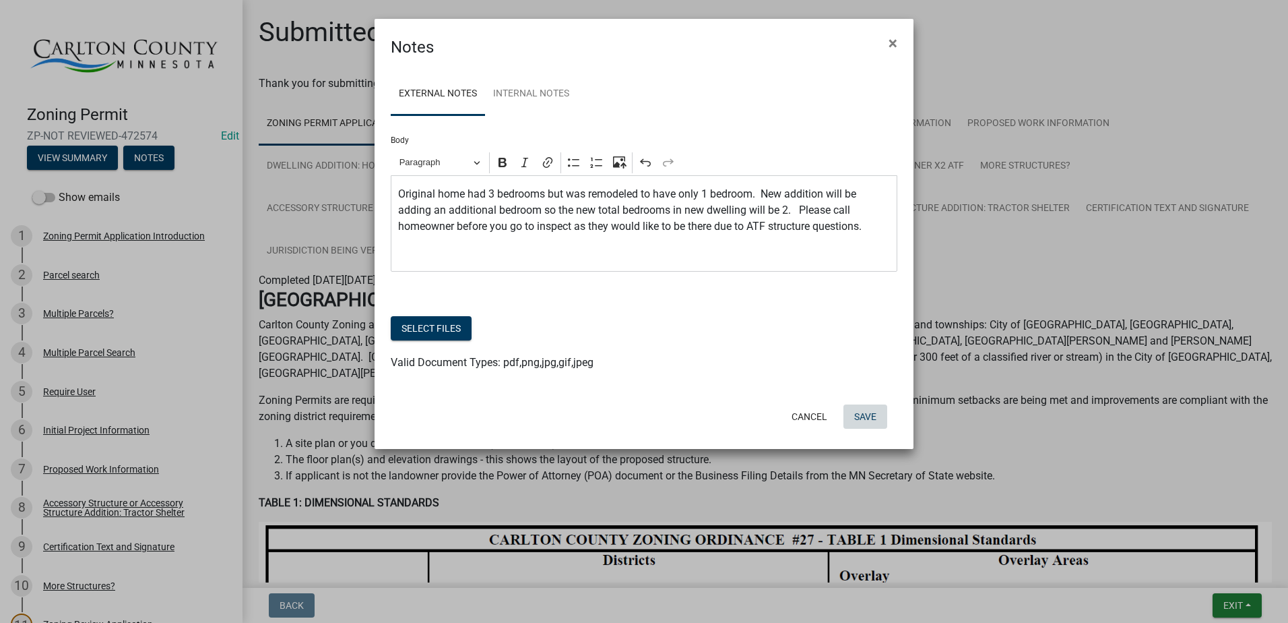
click at [861, 413] on button "Save" at bounding box center [866, 416] width 44 height 24
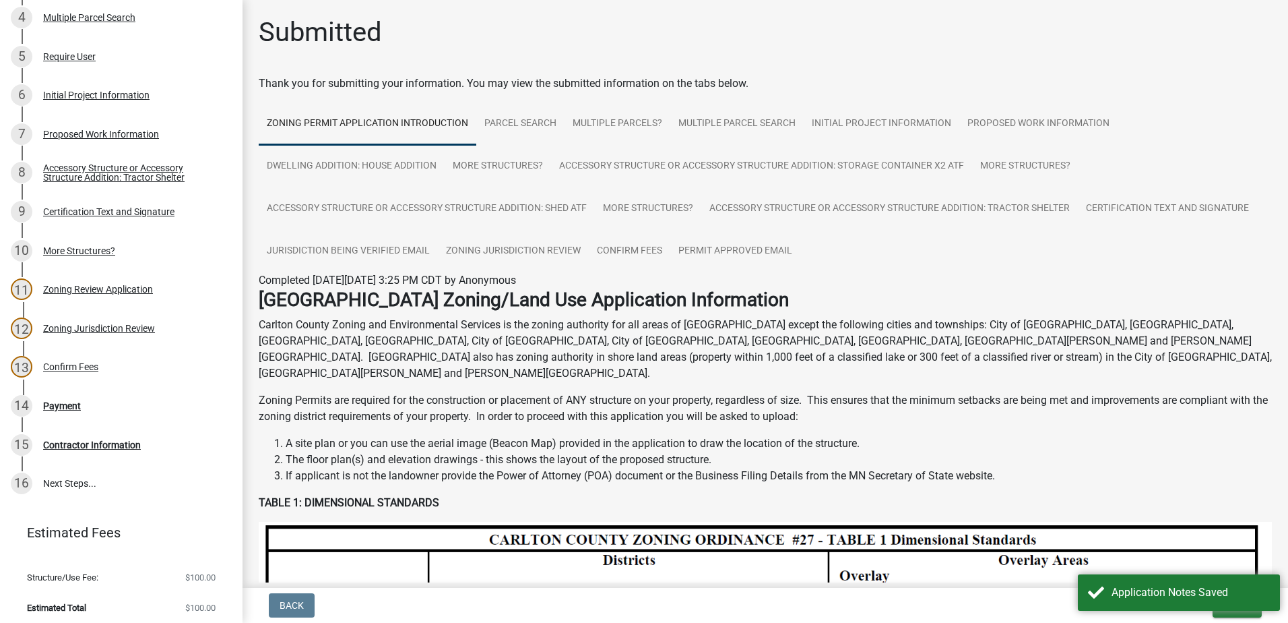
scroll to position [336, 0]
click at [1125, 451] on li "The floor plan(s) and elevation drawings - this shows the layout of the propose…" at bounding box center [779, 459] width 987 height 16
click at [1231, 608] on span "Exit" at bounding box center [1234, 605] width 20 height 11
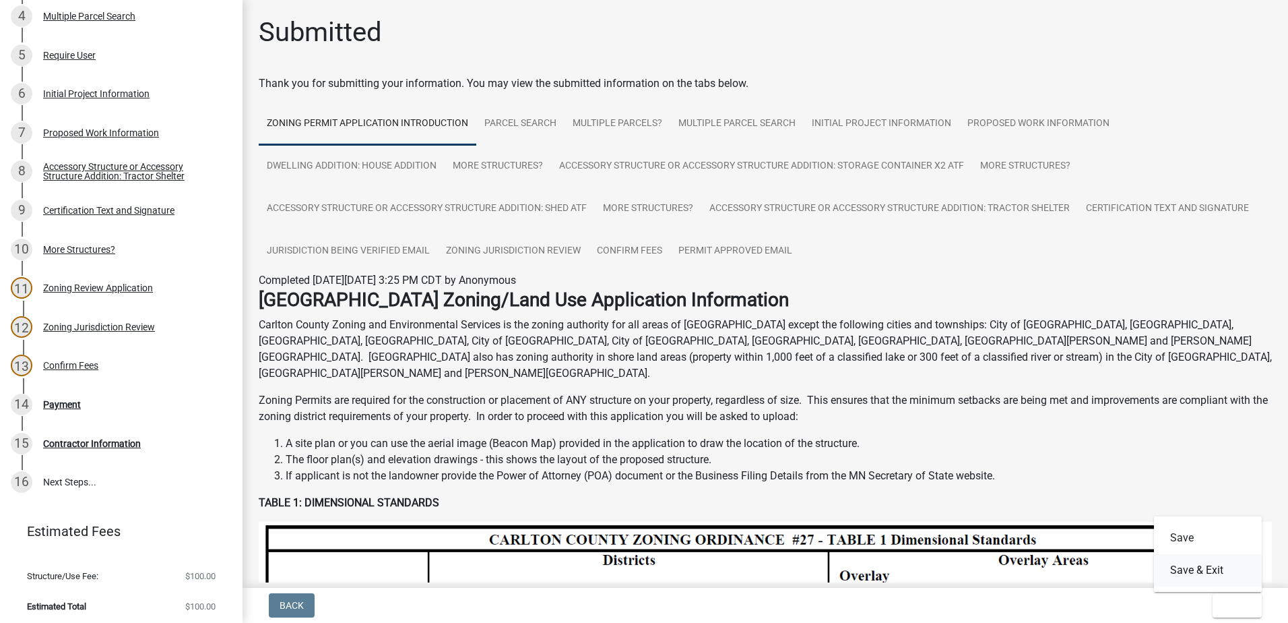
click at [1181, 571] on button "Save & Exit" at bounding box center [1208, 570] width 108 height 32
